Goal: Check status

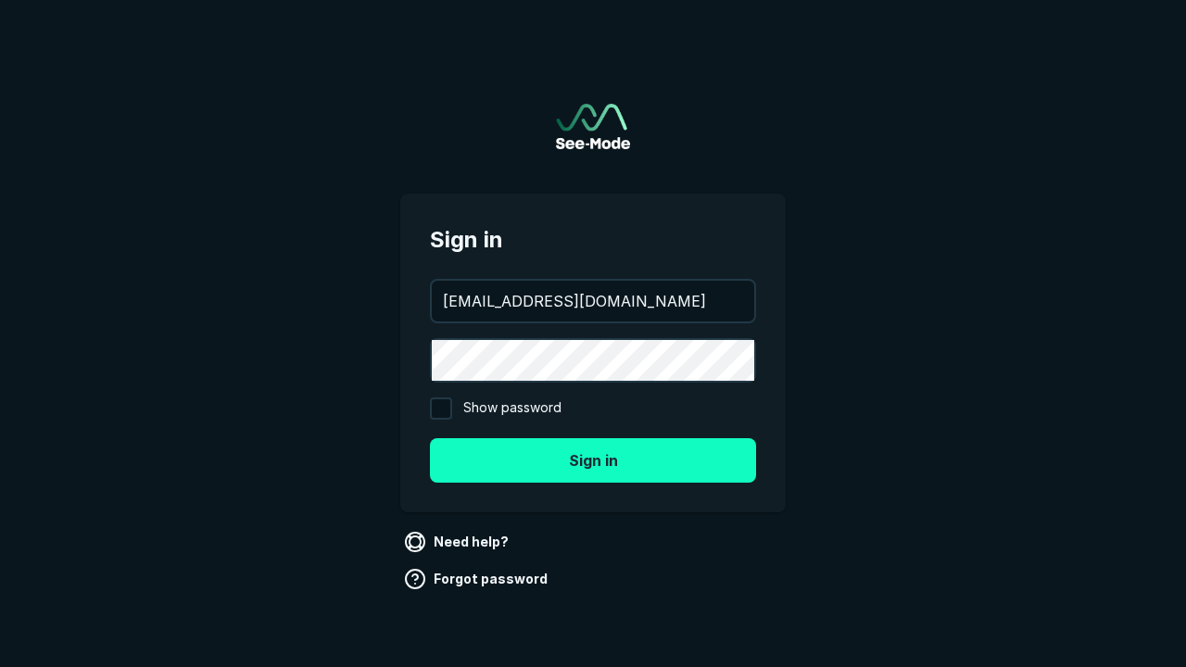
click at [593, 460] on button "Sign in" at bounding box center [593, 460] width 326 height 44
